Goal: Task Accomplishment & Management: Manage account settings

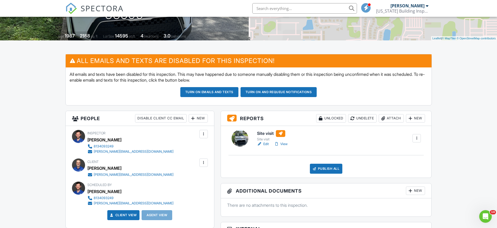
scroll to position [98, 0]
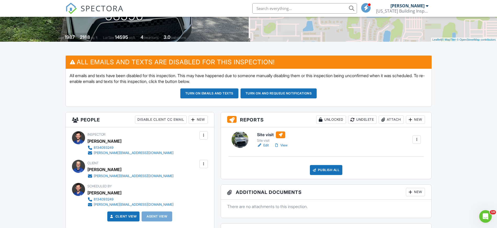
click at [288, 146] on link "View" at bounding box center [281, 144] width 14 height 5
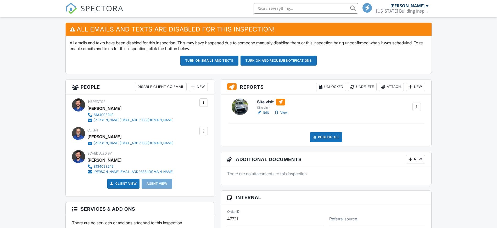
click at [324, 139] on div "Publish All" at bounding box center [326, 137] width 33 height 10
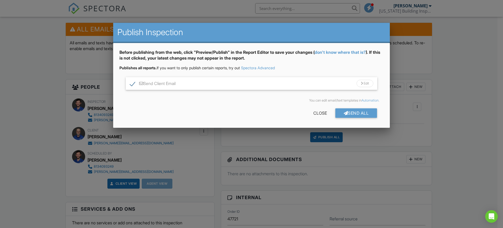
click at [132, 84] on label "Send Client Email" at bounding box center [153, 84] width 46 height 7
checkbox input "false"
click at [354, 112] on div "Send All" at bounding box center [356, 112] width 42 height 9
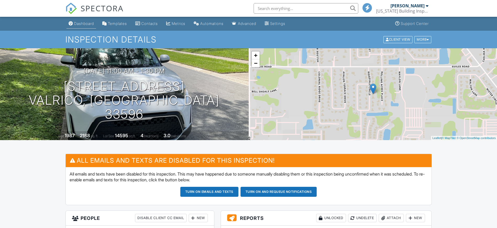
click at [79, 26] on link "Dashboard" at bounding box center [82, 24] width 30 height 10
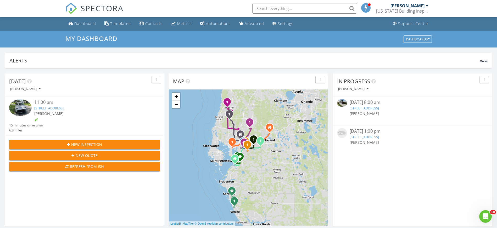
click at [323, 9] on input "text" at bounding box center [304, 8] width 105 height 10
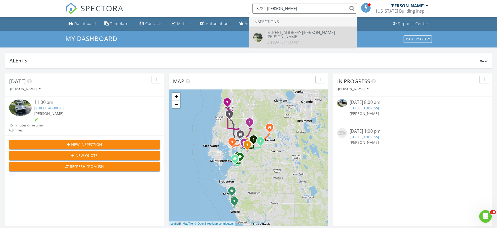
type input "3724 [PERSON_NAME]"
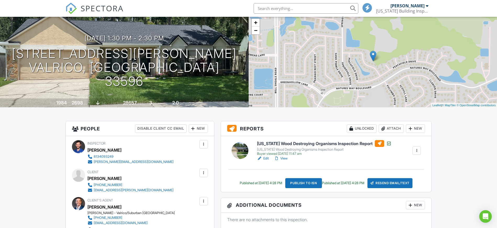
click at [416, 151] on div at bounding box center [416, 150] width 5 height 5
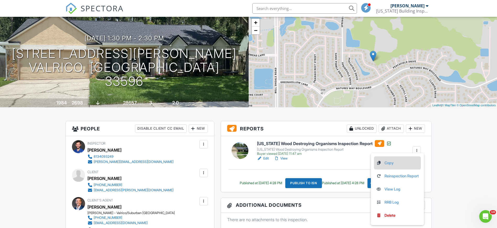
click at [390, 162] on link "Copy" at bounding box center [397, 163] width 43 height 6
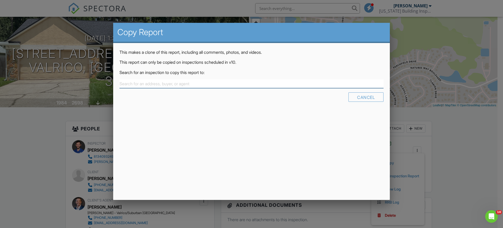
click at [186, 85] on input "text" at bounding box center [251, 83] width 264 height 9
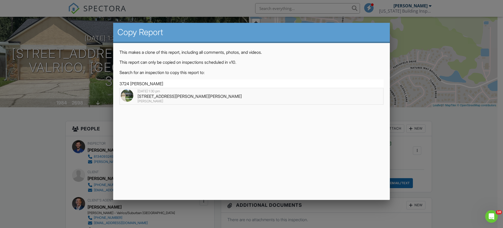
click at [169, 95] on div "3724 Murray Dale Dr, Valrico, FL 33596" at bounding box center [251, 96] width 261 height 6
type input "3724 Murray Dale Dr, Valrico, FL 33596"
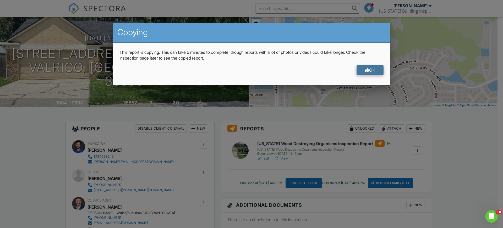
click at [378, 70] on div "OK" at bounding box center [369, 69] width 27 height 9
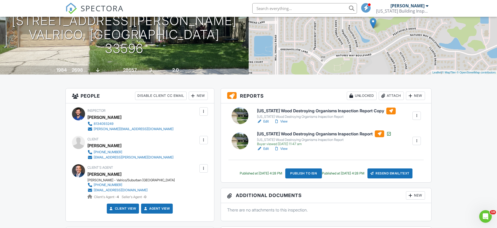
click at [265, 121] on link "Edit" at bounding box center [263, 121] width 12 height 5
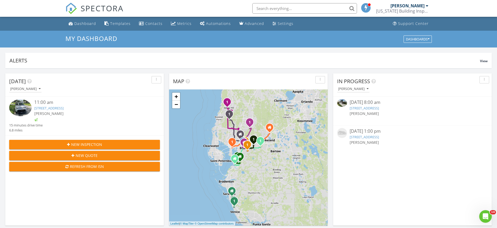
click at [314, 8] on input "text" at bounding box center [304, 8] width 105 height 10
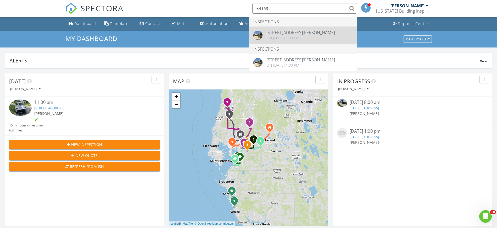
type input "34163"
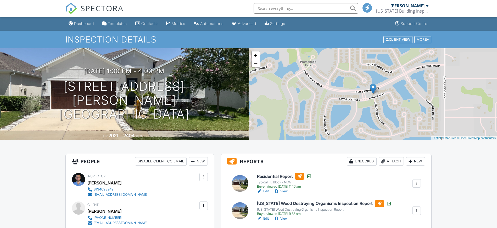
click at [287, 191] on link "View" at bounding box center [281, 190] width 14 height 5
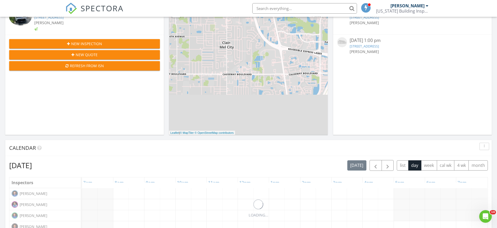
scroll to position [229, 0]
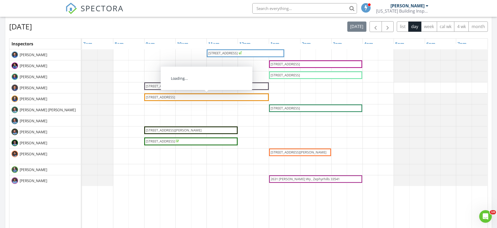
click at [175, 98] on span "[STREET_ADDRESS]" at bounding box center [160, 97] width 29 height 5
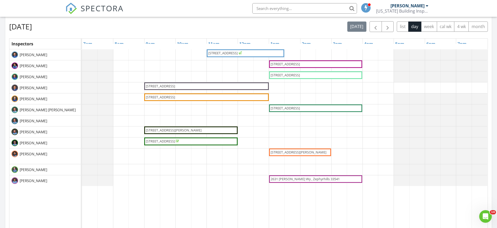
scroll to position [196, 0]
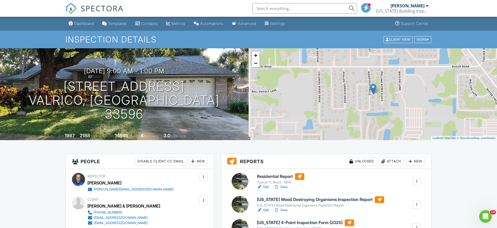
click at [83, 24] on div "Dashboard" at bounding box center [84, 23] width 20 height 4
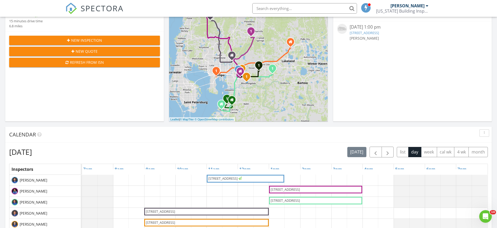
scroll to position [229, 0]
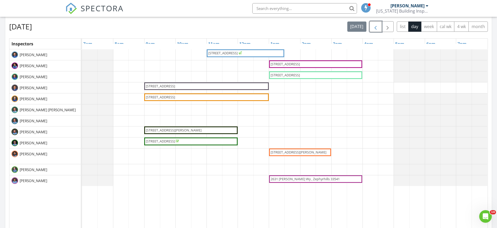
click at [378, 26] on span "button" at bounding box center [376, 27] width 6 height 6
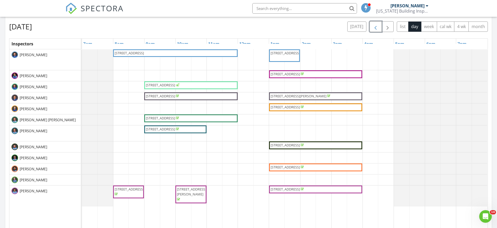
click at [289, 145] on span "285 Lemon St, Mulberry 33860" at bounding box center [285, 144] width 29 height 5
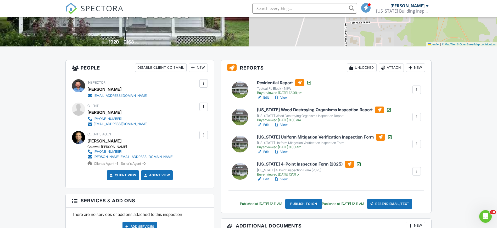
scroll to position [98, 0]
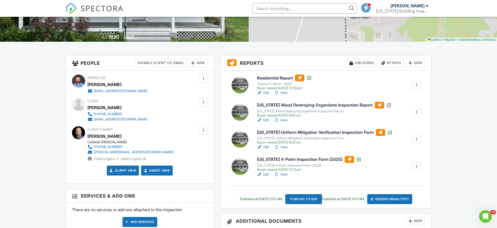
click at [286, 92] on link "View" at bounding box center [281, 92] width 14 height 5
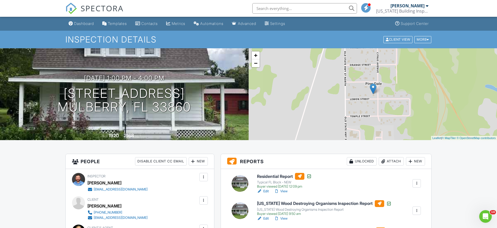
click at [81, 25] on div "Dashboard" at bounding box center [84, 23] width 20 height 4
